Goal: Answer question/provide support: Share knowledge or assist other users

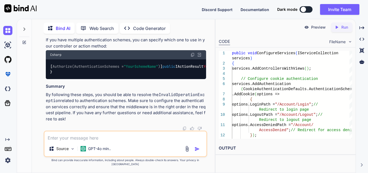
scroll to position [19605, 0]
drag, startPoint x: 57, startPoint y: 76, endPoint x: 76, endPoint y: 109, distance: 37.6
copy code "services.AddAuthentication(CookieAuthenticationDefaults.AuthenticationScheme) .…"
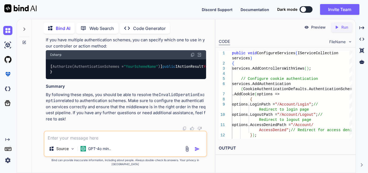
drag, startPoint x: 97, startPoint y: 74, endPoint x: 60, endPoint y: 72, distance: 37.5
copy code "app.UseSession();"
drag, startPoint x: 76, startPoint y: 123, endPoint x: 53, endPoint y: 90, distance: 39.7
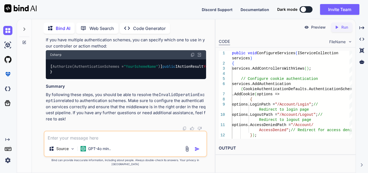
copy code "services.AddAuthentication(CookieAuthenticationDefaults.AuthenticationScheme) .…"
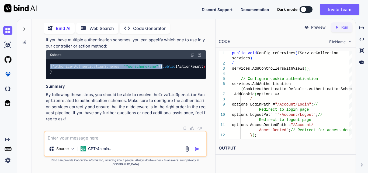
drag, startPoint x: 170, startPoint y: 81, endPoint x: 50, endPoint y: 83, distance: 120.1
click at [50, 79] on div "[ Authorize(AuthenticationSchemes = "YourSchemeName" ) ] public IActionResult Y…" at bounding box center [126, 69] width 160 height 20
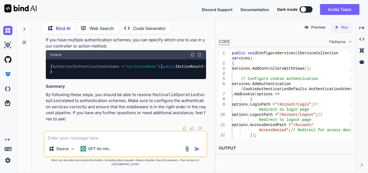
click at [96, 141] on textarea at bounding box center [125, 136] width 162 height 10
paste textarea "[URL]"
type textarea "x"
type textarea "[URL]"
type textarea "x"
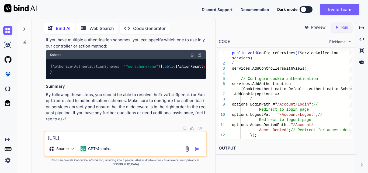
type textarea "[URL]"
type textarea "x"
type textarea "[URL] h"
type textarea "x"
type textarea "[URL] ho"
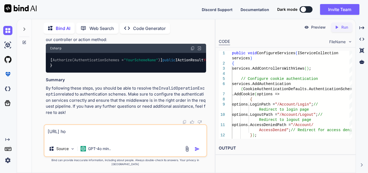
type textarea "x"
type textarea "[URL] how"
type textarea "x"
type textarea "[URL] how"
type textarea "x"
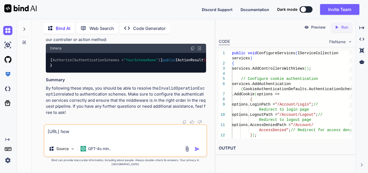
type textarea "[URL] how t"
type textarea "x"
type textarea "[URL] how to"
type textarea "x"
type textarea "[URL] how to o"
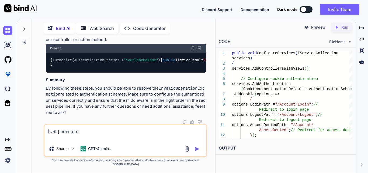
type textarea "x"
type textarea "[URL] how to op"
type textarea "x"
type textarea "[URL] how to o"
type textarea "x"
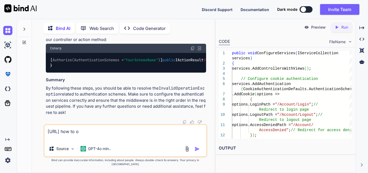
type textarea "[URL] how to op"
type textarea "x"
type textarea "[URL] how to ope"
type textarea "x"
type textarea "[URL] how to open"
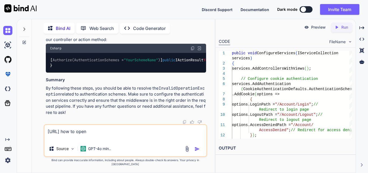
type textarea "x"
type textarea "[URL] how to open"
type textarea "x"
type textarea "[URL] how to open t"
type textarea "x"
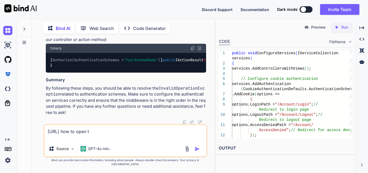
type textarea "[URL] how to open th"
type textarea "x"
type textarea "[URL] how to open the"
type textarea "x"
type textarea "[URL] how to open the"
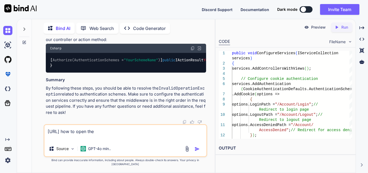
type textarea "x"
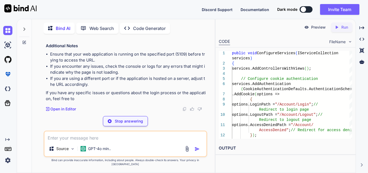
scroll to position [20213, 0]
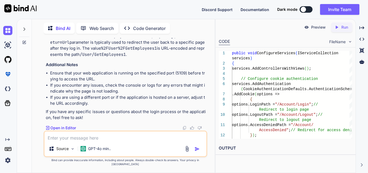
click at [62, 141] on textarea at bounding box center [125, 136] width 162 height 10
paste textarea "<li class="nav-item"> <a class="nav-link text-dark" asp-area="" asp-controller=…"
type textarea "x"
type textarea "<li class="nav-item"> <a class="nav-link text-dark" asp-area="" asp-controller=…"
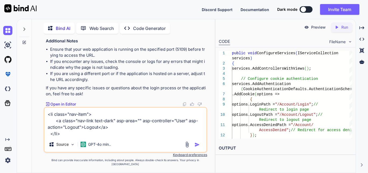
type textarea "x"
type textarea "<li class="nav-item"> <a class="nav-link text-dark" asp-area="" asp-controller=…"
type textarea "x"
type textarea "<li class="nav-item"> <a class="nav-link text-dark" asp-area="" asp-controller=…"
type textarea "x"
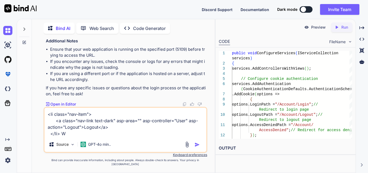
type textarea "<li class="nav-item"> <a class="nav-link text-dark" asp-area="" asp-controller=…"
type textarea "x"
type textarea "<li class="nav-item"> <a class="nav-link text-dark" asp-area="" asp-controller=…"
type textarea "x"
type textarea "<li class="nav-item"> <a class="nav-link text-dark" asp-area="" asp-controller=…"
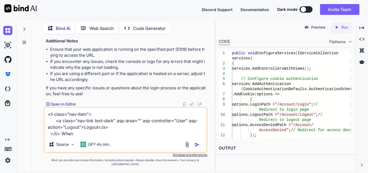
type textarea "x"
type textarea "<li class="nav-item"> <a class="nav-link text-dark" asp-area="" asp-controller=…"
type textarea "x"
type textarea "<li class="nav-item"> <a class="nav-link text-dark" asp-area="" asp-controller=…"
type textarea "x"
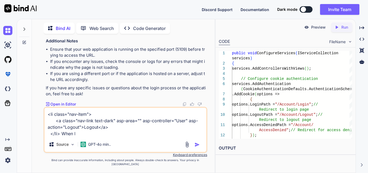
type textarea "<li class="nav-item"> <a class="nav-link text-dark" asp-area="" asp-controller=…"
type textarea "x"
type textarea "<li class="nav-item"> <a class="nav-link text-dark" asp-area="" asp-controller=…"
type textarea "x"
type textarea "<li class="nav-item"> <a class="nav-link text-dark" asp-area="" asp-controller=…"
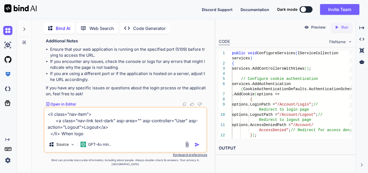
type textarea "x"
type textarea "<li class="nav-item"> <a class="nav-link text-dark" asp-area="" asp-controller=…"
type textarea "x"
type textarea "<li class="nav-item"> <a class="nav-link text-dark" asp-area="" asp-controller=…"
type textarea "x"
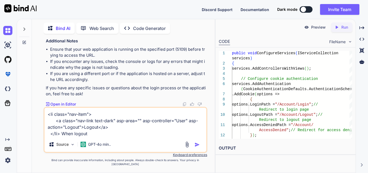
type textarea "<li class="nav-item"> <a class="nav-link text-dark" asp-area="" asp-controller=…"
type textarea "x"
type textarea "<li class="nav-item"> <a class="nav-link text-dark" asp-area="" asp-controller=…"
type textarea "x"
type textarea "<li class="nav-item"> <a class="nav-link text-dark" asp-area="" asp-controller=…"
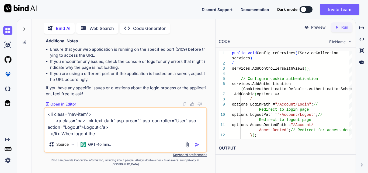
type textarea "x"
type textarea "<li class="nav-item"> <a class="nav-link text-dark" asp-area="" asp-controller=…"
type textarea "x"
type textarea "<li class="nav-item"> <a class="nav-link text-dark" asp-area="" asp-controller=…"
type textarea "x"
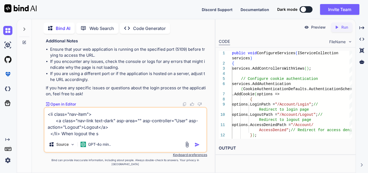
type textarea "<li class="nav-item"> <a class="nav-link text-dark" asp-area="" asp-controller=…"
type textarea "x"
type textarea "<li class="nav-item"> <a class="nav-link text-dark" asp-area="" asp-controller=…"
type textarea "x"
type textarea "<li class="nav-item"> <a class="nav-link text-dark" asp-area="" asp-controller=…"
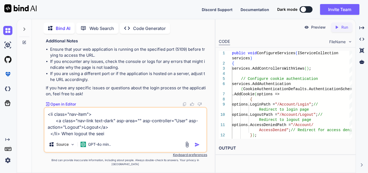
type textarea "x"
type textarea "<li class="nav-item"> <a class="nav-link text-dark" asp-area="" asp-controller=…"
type textarea "x"
type textarea "<li class="nav-item"> <a class="nav-link text-dark" asp-area="" asp-controller=…"
type textarea "x"
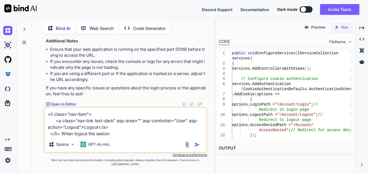
type textarea "<li class="nav-item"> <a class="nav-link text-dark" asp-area="" asp-controller=…"
type textarea "x"
type textarea "<li class="nav-item"> <a class="nav-link text-dark" asp-area="" asp-controller=…"
type textarea "x"
type textarea "<li class="nav-item"> <a class="nav-link text-dark" asp-area="" asp-controller=…"
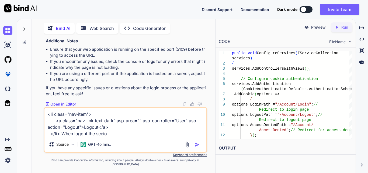
type textarea "x"
type textarea "<li class="nav-item"> <a class="nav-link text-dark" asp-area="" asp-controller=…"
type textarea "x"
type textarea "<li class="nav-item"> <a class="nav-link text-dark" asp-area="" asp-controller=…"
type textarea "x"
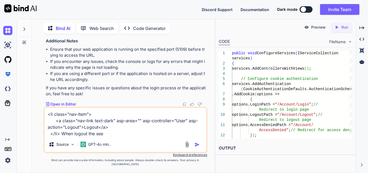
type textarea "<li class="nav-item"> <a class="nav-link text-dark" asp-area="" asp-controller=…"
type textarea "x"
type textarea "<li class="nav-item"> <a class="nav-link text-dark" asp-area="" asp-controller=…"
type textarea "x"
type textarea "<li class="nav-item"> <a class="nav-link text-dark" asp-area="" asp-controller=…"
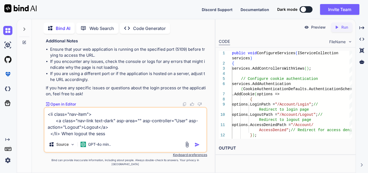
type textarea "x"
type textarea "<li class="nav-item"> <a class="nav-link text-dark" asp-area="" asp-controller=…"
type textarea "x"
type textarea "<li class="nav-item"> <a class="nav-link text-dark" asp-area="" asp-controller=…"
type textarea "x"
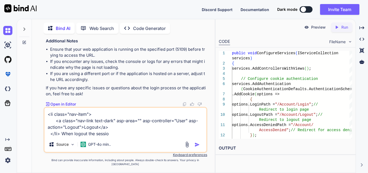
type textarea "<li class="nav-item"> <a class="nav-link text-dark" asp-area="" asp-controller=…"
type textarea "x"
type textarea "<li class="nav-item"> <a class="nav-link text-dark" asp-area="" asp-controller=…"
type textarea "x"
type textarea "<li class="nav-item"> <a class="nav-link text-dark" asp-area="" asp-controller=…"
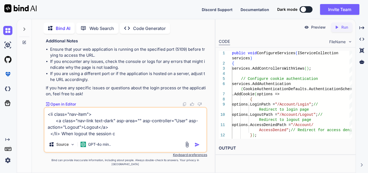
type textarea "x"
type textarea "<li class="nav-item"> <a class="nav-link text-dark" asp-area="" asp-controller=…"
type textarea "x"
type textarea "<li class="nav-item"> <a class="nav-link text-dark" asp-area="" asp-controller=…"
type textarea "x"
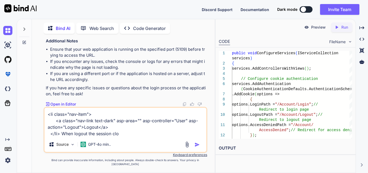
type textarea "<li class="nav-item"> <a class="nav-link text-dark" asp-area="" asp-controller=…"
type textarea "x"
type textarea "<li class="nav-item"> <a class="nav-link text-dark" asp-area="" asp-controller=…"
type textarea "x"
type textarea "<li class="nav-item"> <a class="nav-link text-dark" asp-area="" asp-controller=…"
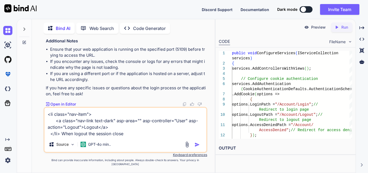
type textarea "x"
type textarea "<li class="nav-item"> <a class="nav-link text-dark" asp-area="" asp-controller=…"
type textarea "x"
type textarea "<li class="nav-item"> <a class="nav-link text-dark" asp-area="" asp-controller=…"
type textarea "x"
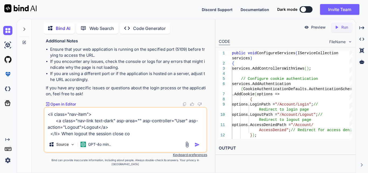
type textarea "<li class="nav-item"> <a class="nav-link text-dark" asp-area="" asp-controller=…"
type textarea "x"
type textarea "<li class="nav-item"> <a class="nav-link text-dark" asp-area="" asp-controller=…"
type textarea "x"
type textarea "<li class="nav-item"> <a class="nav-link text-dark" asp-area="" asp-controller=…"
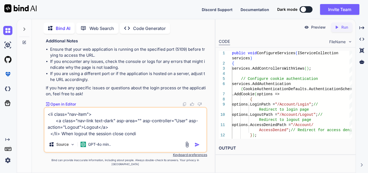
type textarea "x"
type textarea "<li class="nav-item"> <a class="nav-link text-dark" asp-area="" asp-controller=…"
type textarea "x"
type textarea "<li class="nav-item"> <a class="nav-link text-dark" asp-area="" asp-controller=…"
type textarea "x"
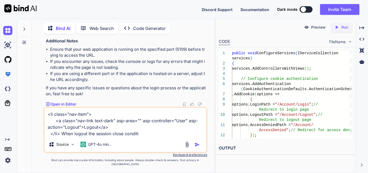
type textarea "<li class="nav-item"> <a class="nav-link text-dark" asp-area="" asp-controller=…"
type textarea "x"
type textarea "<li class="nav-item"> <a class="nav-link text-dark" asp-area="" asp-controller=…"
type textarea "x"
type textarea "<li class="nav-item"> <a class="nav-link text-dark" asp-area="" asp-controller=…"
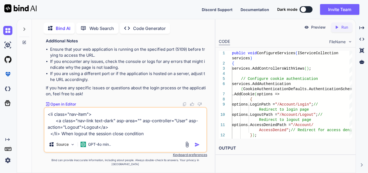
type textarea "x"
type textarea "<li class="nav-item"> <a class="nav-link text-dark" asp-area="" asp-controller=…"
type textarea "x"
type textarea "<li class="nav-item"> <a class="nav-link text-dark" asp-area="" asp-controller=…"
type textarea "x"
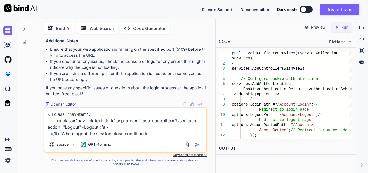
type textarea "<li class="nav-item"> <a class="nav-link text-dark" asp-area="" asp-controller=…"
type textarea "x"
type textarea "<li class="nav-item"> <a class="nav-link text-dark" asp-area="" asp-controller=…"
type textarea "x"
type textarea "<li class="nav-item"> <a class="nav-link text-dark" asp-area="" asp-controller=…"
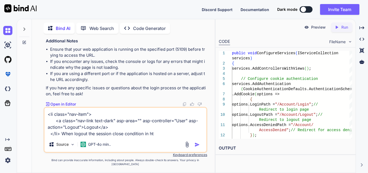
type textarea "x"
type textarea "<li class="nav-item"> <a class="nav-link text-dark" asp-area="" asp-controller=…"
type textarea "x"
type textarea "<li class="nav-item"> <a class="nav-link text-dark" asp-area="" asp-controller=…"
type textarea "x"
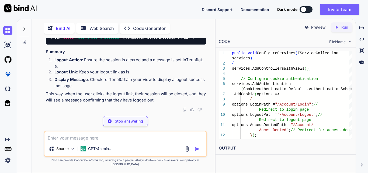
scroll to position [20528, 0]
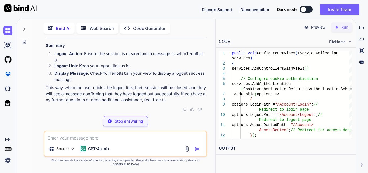
type textarea "x"
type textarea "// Redirect to the login page or home page return RedirectToAction("Login", "Ac…"
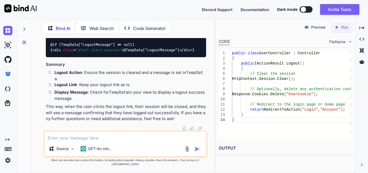
scroll to position [0, 0]
drag, startPoint x: 62, startPoint y: 93, endPoint x: 48, endPoint y: 83, distance: 17.3
copy code "< li class = "nav-item" > < a class = "nav-link text-dark" asp-area = "" asp-co…"
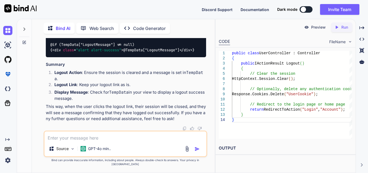
drag, startPoint x: 57, startPoint y: 62, endPoint x: 64, endPoint y: 115, distance: 53.2
copy code "public IActionResult Logout () { // Clear the session HttpContext.Session.Clear…"
click at [52, 141] on textarea at bounding box center [125, 136] width 162 height 10
paste textarea "<li class="nav-item"> <a class="nav-link text-dark" asp-area="" asp-controller=…"
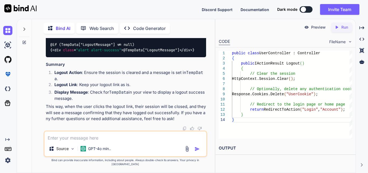
type textarea "x"
type textarea "<li class="nav-item"> <a class="nav-link text-dark" asp-area="" asp-controller=…"
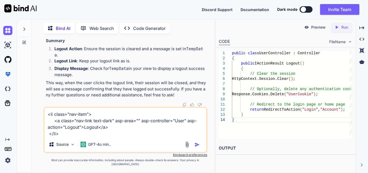
type textarea "x"
type textarea "<li class="nav-item"> <a class="nav-link text-dark" asp-area="" asp-controller=…"
type textarea "x"
type textarea "<li class="nav-item"> <a class="nav-link text-dark" asp-area="" asp-controller=…"
type textarea "x"
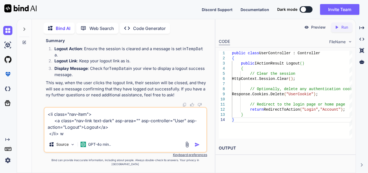
type textarea "<li class="nav-item"> <a class="nav-link text-dark" asp-area="" asp-controller=…"
type textarea "x"
type textarea "<li class="nav-item"> <a class="nav-link text-dark" asp-area="" asp-controller=…"
type textarea "x"
type textarea "<li class="nav-item"> <a class="nav-link text-dark" asp-area="" asp-controller=…"
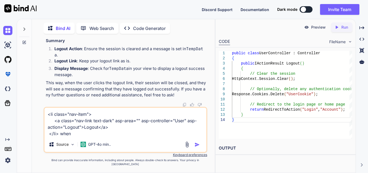
type textarea "x"
type textarea "<li class="nav-item"> <a class="nav-link text-dark" asp-area="" asp-controller=…"
type textarea "x"
type textarea "<li class="nav-item"> <a class="nav-link text-dark" asp-area="" asp-controller=…"
type textarea "x"
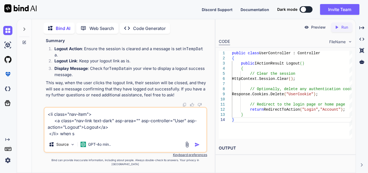
type textarea "<li class="nav-item"> <a class="nav-link text-dark" asp-area="" asp-controller=…"
type textarea "x"
type textarea "<li class="nav-item"> <a class="nav-link text-dark" asp-area="" asp-controller=…"
type textarea "x"
type textarea "<li class="nav-item"> <a class="nav-link text-dark" asp-area="" asp-controller=…"
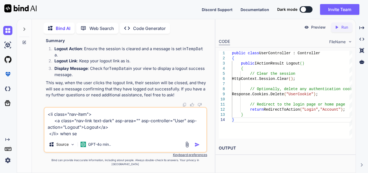
type textarea "x"
type textarea "<li class="nav-item"> <a class="nav-link text-dark" asp-area="" asp-controller=…"
type textarea "x"
type textarea "<li class="nav-item"> <a class="nav-link text-dark" asp-area="" asp-controller=…"
type textarea "x"
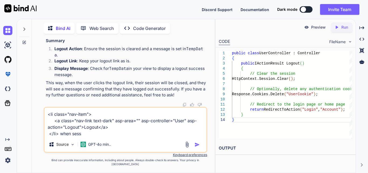
type textarea "<li class="nav-item"> <a class="nav-link text-dark" asp-area="" asp-controller=…"
type textarea "x"
type textarea "<li class="nav-item"> <a class="nav-link text-dark" asp-area="" asp-controller=…"
type textarea "x"
type textarea "<li class="nav-item"> <a class="nav-link text-dark" asp-area="" asp-controller=…"
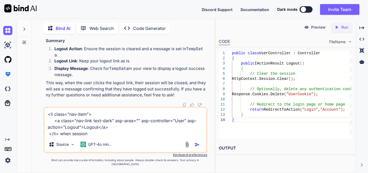
type textarea "x"
type textarea "<li class="nav-item"> <a class="nav-link text-dark" asp-area="" asp-controller=…"
type textarea "x"
type textarea "<li class="nav-item"> <a class="nav-link text-dark" asp-area="" asp-controller=…"
type textarea "x"
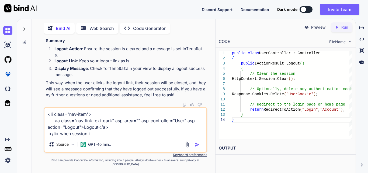
type textarea "<li class="nav-item"> <a class="nav-link text-dark" asp-area="" asp-controller=…"
type textarea "x"
type textarea "<li class="nav-item"> <a class="nav-link text-dark" asp-area="" asp-controller=…"
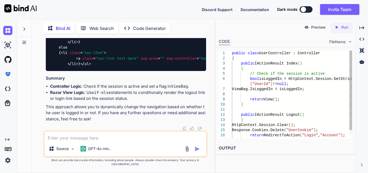
scroll to position [21140, 0]
drag, startPoint x: 133, startPoint y: 98, endPoint x: 179, endPoint y: 102, distance: 46.0
click at [179, 71] on div "< ul class = "nav" > @if (ViewBag.IsLoggedIn) { < li class = "nav-item" > < a c…" at bounding box center [126, 44] width 160 height 53
click at [88, 141] on textarea at bounding box center [125, 136] width 162 height 10
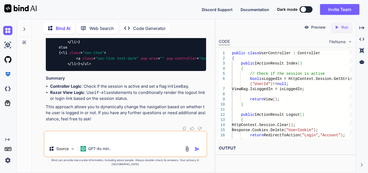
paste textarea "<li class="nav-item"> <a class="nav-link text-dark" asp-area="" asp-controller=…"
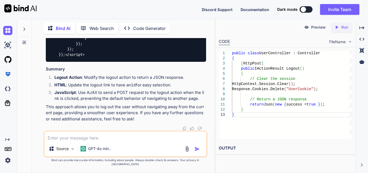
scroll to position [21390, 0]
click at [82, 141] on textarea at bounding box center [125, 136] width 162 height 10
paste textarea "public IActionResult Logout() { // Clear the session HttpContext.Session.Clear(…"
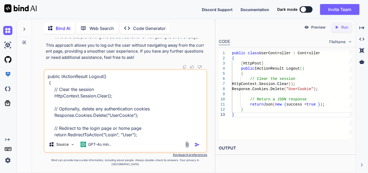
scroll to position [7, 0]
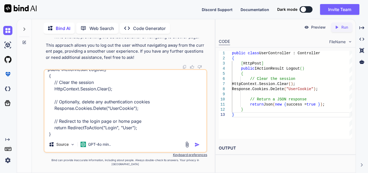
click at [120, 111] on textarea "public IActionResult Logout() { // Clear the session HttpContext.Session.Clear(…" at bounding box center [125, 103] width 162 height 67
click at [64, 137] on textarea "public IActionResult Logout() { // Clear the session HttpContext.Session.Clear(…" at bounding box center [125, 103] width 162 height 67
paste textarea "UserCookie"
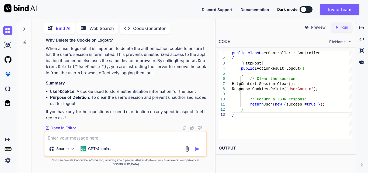
scroll to position [21913, 0]
click at [76, 140] on textarea at bounding box center [125, 136] width 162 height 10
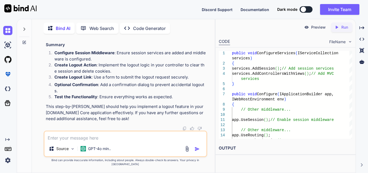
scroll to position [22493, 0]
click at [84, 140] on textarea at bounding box center [125, 136] width 162 height 10
paste textarea "[URL]"
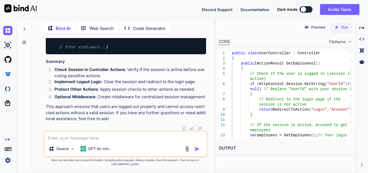
scroll to position [23068, 0]
click at [93, 141] on textarea at bounding box center [125, 136] width 162 height 10
paste textarea "<li class="nav-item"> <a class="nav-link text-dark" asp-area="" asp-controller=…"
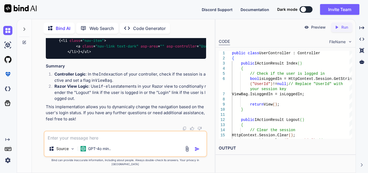
scroll to position [23648, 0]
drag, startPoint x: 56, startPoint y: 54, endPoint x: 65, endPoint y: 111, distance: 57.2
click at [64, 59] on div "< ul class = "nav" > @if (ViewBag.IsLoggedIn) { < li class = "nav-item" > < a c…" at bounding box center [126, 32] width 160 height 53
copy code "@if (ViewBag.IsLoggedIn) { < li class = "nav-item" > < a class = "nav-link text…"
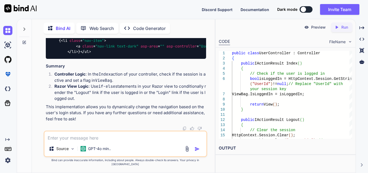
drag, startPoint x: 57, startPoint y: 50, endPoint x: 62, endPoint y: 89, distance: 39.3
copy code "public IActionResult Index () { // Check if the user is logged in bool isLogged…"
click at [95, 141] on textarea at bounding box center [125, 136] width 162 height 10
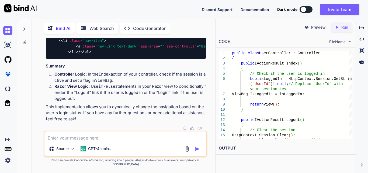
paste textarea "RuntimeBinderException: Cannot convert null to 'bool' because it is a non-nulla…"
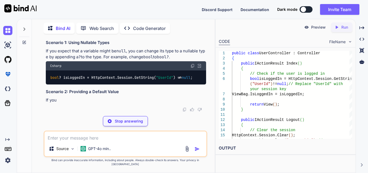
scroll to position [23887, 0]
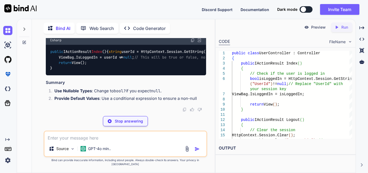
drag, startPoint x: 202, startPoint y: 80, endPoint x: 50, endPoint y: 81, distance: 151.9
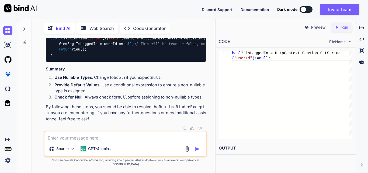
copy code "bool ? isLoggedIn = HttpContext.Session.GetString( "UserId" ) != null ;"
drag, startPoint x: 203, startPoint y: 104, endPoint x: 40, endPoint y: 102, distance: 163.5
click at [40, 102] on div "You <button type="submit" class="btn btn-primary">Update</button> I want to bin…" at bounding box center [125, 105] width 179 height 134
copy code "bool isLoggedIn = HttpContext.Session.GetString( "UserId" ) != null ? true : fa…"
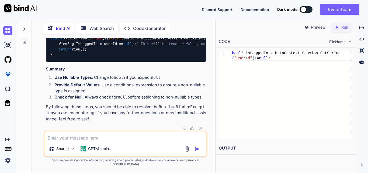
click at [81, 145] on div "Source GPT-4o min.." at bounding box center [126, 143] width 164 height 26
click at [80, 141] on textarea at bounding box center [125, 136] width 162 height 10
paste textarea "public IActionResult Index() { // Check if the user is logged in bool isLoggedI…"
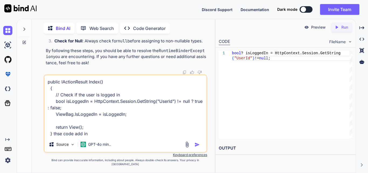
paste textarea "public ActionResult GetEmployees1() { try { var employees = _user.GetEmployee()…"
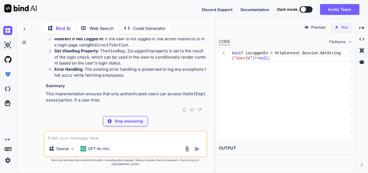
scroll to position [24272, 0]
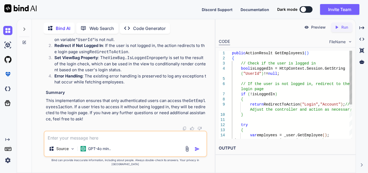
drag, startPoint x: 52, startPoint y: 112, endPoint x: 47, endPoint y: 96, distance: 15.8
copy code "public ActionResult GetEmployees1 () { // Check if the user is logged in bool i…"
click at [99, 140] on textarea at bounding box center [125, 136] width 162 height 10
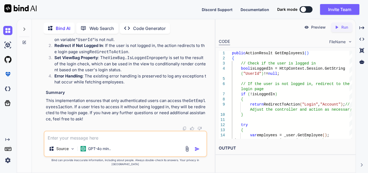
paste textarea "@if (ViewBag.IsLoggedIn) { <li class="nav-item"> <a class="nav-link text-dark" …"
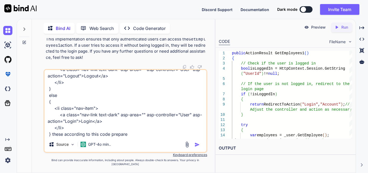
paste textarea "public IActionResult Login(CredentialUser user) { var validUser = _crenditialus…"
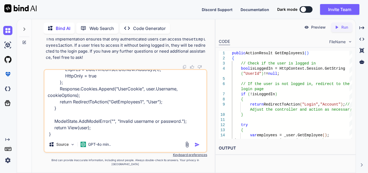
click at [199, 147] on img "button" at bounding box center [196, 144] width 5 height 5
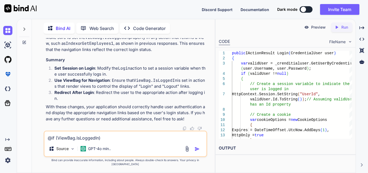
scroll to position [24719, 0]
drag, startPoint x: 54, startPoint y: 111, endPoint x: 48, endPoint y: 50, distance: 60.9
click at [80, 141] on textarea "@if (ViewBag.IsLoggedIn) { <li class="nav-item"> <a class="nav-link text-dark" …" at bounding box center [125, 136] width 162 height 10
paste textarea "@* @if (ViewBag.IsLoggedIn) { <li class="nav-item"> <a class="nav-link text-dar…"
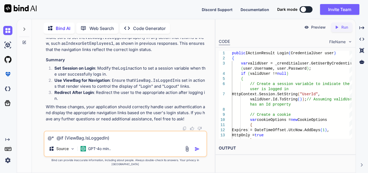
scroll to position [26, 0]
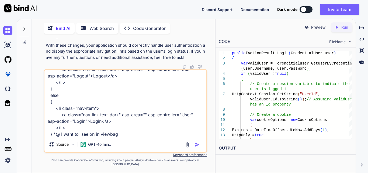
paste textarea "public IActionResult Login(CredentialUser user) { var validUser = _crenditialus…"
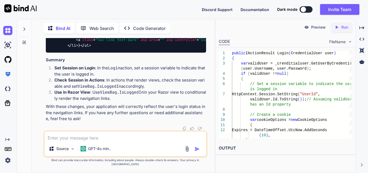
scroll to position [25450, 0]
drag, startPoint x: 55, startPoint y: 127, endPoint x: 47, endPoint y: 56, distance: 71.8
drag, startPoint x: 55, startPoint y: 54, endPoint x: 76, endPoint y: 113, distance: 61.9
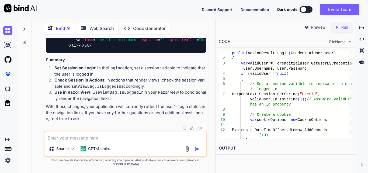
click at [76, 52] on div "< ul class = "nav" > @if (ViewBag.IsLoggedIn) { < li class = "nav-item" > < a c…" at bounding box center [126, 26] width 160 height 53
drag, startPoint x: 50, startPoint y: 57, endPoint x: 57, endPoint y: 94, distance: 37.9
click at [76, 141] on textarea at bounding box center [125, 136] width 162 height 10
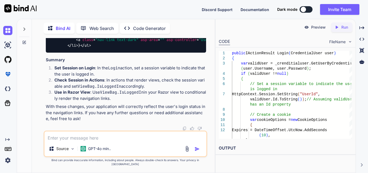
paste textarea ".login-container { background: white; padding: 20px; border-radius: 8px; box-sh…"
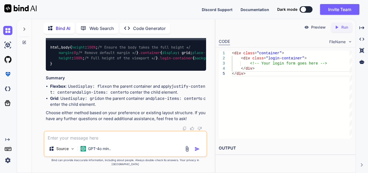
scroll to position [25909, 0]
drag, startPoint x: 54, startPoint y: 103, endPoint x: 47, endPoint y: 77, distance: 27.6
click at [89, 140] on textarea at bounding box center [125, 136] width 162 height 10
paste textarea "public IActionResult Login(CredentialUser user) { var validUser = _crenditialus…"
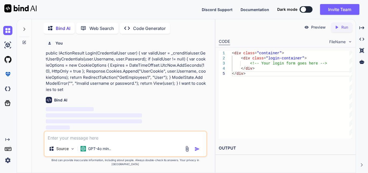
scroll to position [26267, 0]
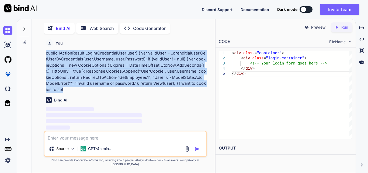
drag, startPoint x: 65, startPoint y: 95, endPoint x: 40, endPoint y: 56, distance: 46.1
click at [40, 55] on div "You <button type="submit" class="btn btn-primary">Update</button> I want to bin…" at bounding box center [125, 105] width 179 height 134
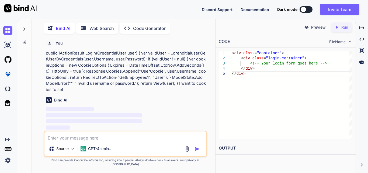
click at [67, 141] on textarea at bounding box center [125, 136] width 162 height 10
paste textarea "public IActionResult Login(CredentialUser user) { var validUser = _crenditialus…"
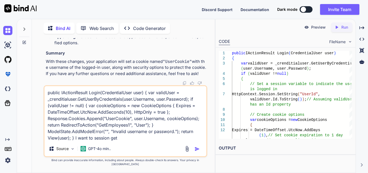
scroll to position [26393, 0]
drag, startPoint x: 56, startPoint y: 76, endPoint x: 48, endPoint y: 48, distance: 29.6
drag, startPoint x: 129, startPoint y: 140, endPoint x: 44, endPoint y: 94, distance: 96.7
click at [44, 94] on textarea "public IActionResult Login(CredentialUser user) { var validUser = _crenditialus…" at bounding box center [125, 113] width 162 height 55
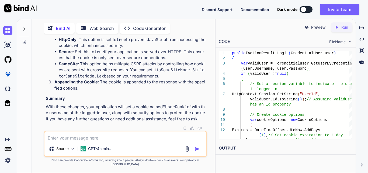
paste textarea "builder.Services.AddSession(options => { options.IdleTimeout = TimeSpan.FromSec…"
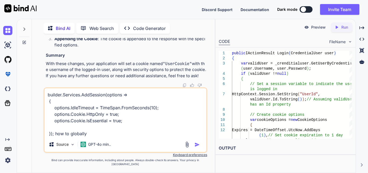
paste textarea "if (HttpContext.Session.GetString("UserId") != null)"
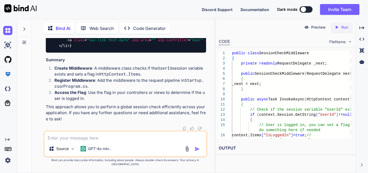
scroll to position [27143, 0]
drag, startPoint x: 53, startPoint y: 126, endPoint x: 47, endPoint y: 65, distance: 60.6
click at [47, 53] on div "@if (HttpContext.Items["IsLoggedIn"] != null && (bool)HttpContext.Items["IsLogg…" at bounding box center [126, 26] width 160 height 53
click at [81, 141] on textarea at bounding box center [125, 136] width 162 height 10
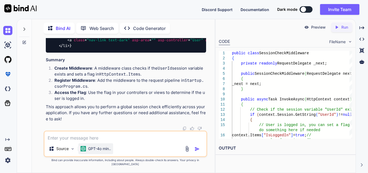
paste textarea "public IActionResult Login(CredentialUser user) { var validUser = _crenditialus…"
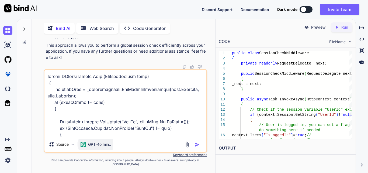
scroll to position [188, 0]
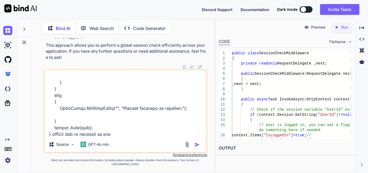
paste textarea "@* @if (ViewBag.IsLoggedIn) { <li class="nav-item"> <a class="nav-link text-dar…"
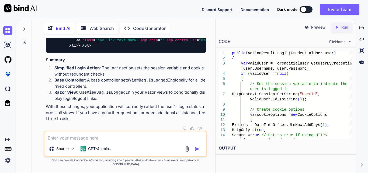
scroll to position [27667, 0]
drag, startPoint x: 58, startPoint y: 86, endPoint x: 63, endPoint y: 119, distance: 32.4
drag, startPoint x: 104, startPoint y: 132, endPoint x: 170, endPoint y: 131, distance: 66.5
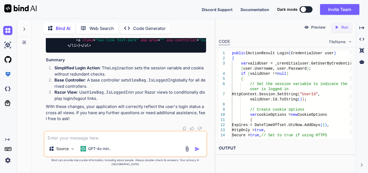
drag, startPoint x: 161, startPoint y: 131, endPoint x: 195, endPoint y: 133, distance: 34.5
click at [68, 138] on textarea at bounding box center [125, 136] width 162 height 10
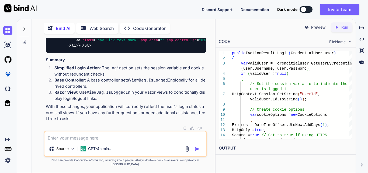
paste textarea "check session on layout page every hit in .net core and if seeion is null then …"
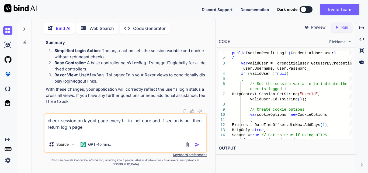
paste textarea "if (ViewBag.IsLoggedIn) { <li class="nav-item"> <a class="nav-link text-dark" a…"
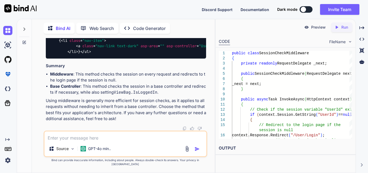
scroll to position [28597, 0]
drag, startPoint x: 63, startPoint y: 101, endPoint x: 52, endPoint y: 65, distance: 37.2
click at [52, 58] on div "< ul class = "nav" > @if (ViewBag.IsLoggedIn) { < li class = "nav-item" > < a c…" at bounding box center [126, 32] width 160 height 53
click at [124, 58] on div "< ul class = "nav" > @if (ViewBag.IsLoggedIn) { < li class = "nav-item" > < a c…" at bounding box center [126, 32] width 160 height 53
drag, startPoint x: 58, startPoint y: 67, endPoint x: 64, endPoint y: 127, distance: 59.6
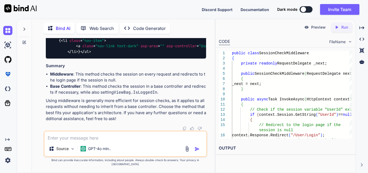
click at [64, 58] on div "< ul class = "nav" > @if (ViewBag.IsLoggedIn) { < li class = "nav-item" > < a c…" at bounding box center [126, 32] width 160 height 53
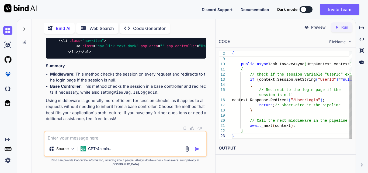
scroll to position [0, 0]
drag, startPoint x: 307, startPoint y: 95, endPoint x: 253, endPoint y: 92, distance: 53.7
click at [253, 92] on div "_next = next; } public async Task InvokeAsync ( HttpContext context ) { // Chec…" at bounding box center [292, 77] width 120 height 123
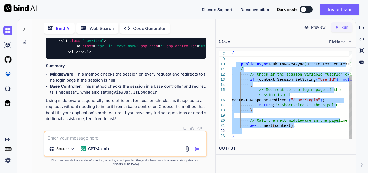
drag, startPoint x: 237, startPoint y: 64, endPoint x: 246, endPoint y: 131, distance: 67.4
click at [246, 131] on div "_next = next; } public async Task InvokeAsync ( HttpContext context ) { // Chec…" at bounding box center [292, 77] width 120 height 123
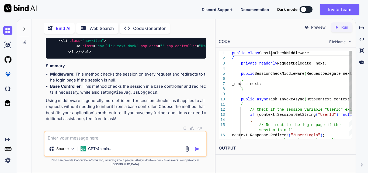
click at [272, 54] on div "_next = next; } public async Task InvokeAsync ( HttpContext context ) { // Chec…" at bounding box center [292, 112] width 120 height 123
drag, startPoint x: 232, startPoint y: 54, endPoint x: 232, endPoint y: 71, distance: 16.7
click at [232, 71] on div "7 8 9 10 11 12 13 14 15 16 17 5 6 2 3 4 1 _next = next; } public async Task Inv…" at bounding box center [285, 95] width 133 height 88
drag, startPoint x: 232, startPoint y: 54, endPoint x: 232, endPoint y: 84, distance: 30.2
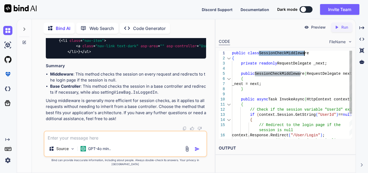
click at [232, 84] on div "7 8 9 10 11 12 13 14 15 16 17 5 6 2 3 4 1 _next = next; } public async Task Inv…" at bounding box center [285, 95] width 133 height 88
click at [236, 79] on div "_next = next; } public async Task InvokeAsync ( HttpContext context ) { // Chec…" at bounding box center [292, 112] width 120 height 123
drag, startPoint x: 232, startPoint y: 53, endPoint x: 233, endPoint y: 75, distance: 21.8
click at [233, 75] on div "_next = next; } public async Task InvokeAsync ( HttpContext context ) { // Chec…" at bounding box center [292, 112] width 120 height 123
click at [239, 64] on div "_next = next; } public async Task InvokeAsync ( HttpContext context ) { // Chec…" at bounding box center [292, 112] width 120 height 123
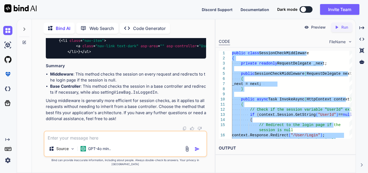
scroll to position [28166, 0]
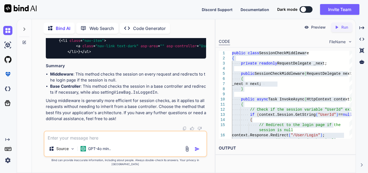
scroll to position [28516, 0]
